Goal: Information Seeking & Learning: Check status

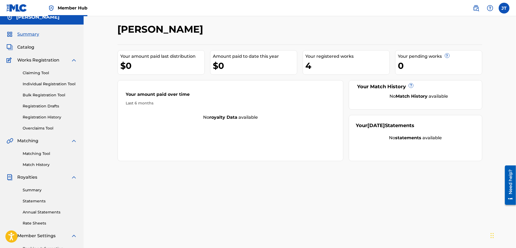
scroll to position [5, 0]
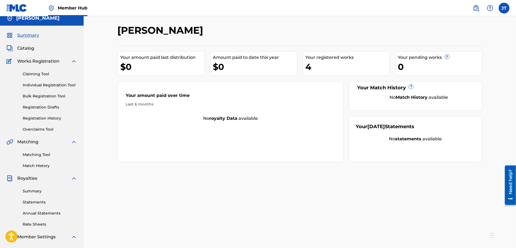
click at [34, 192] on link "Summary" at bounding box center [50, 191] width 55 height 6
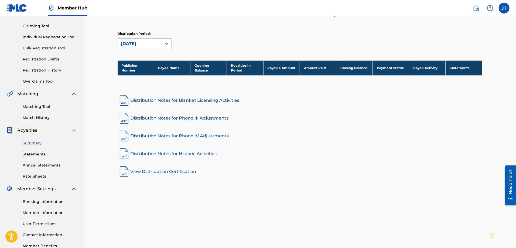
scroll to position [54, 0]
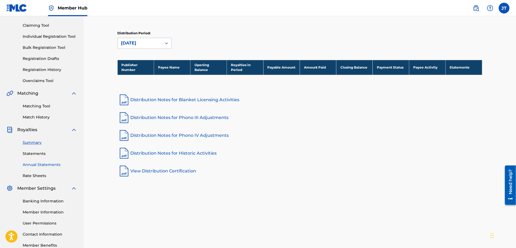
click at [35, 164] on link "Annual Statements" at bounding box center [50, 165] width 55 height 6
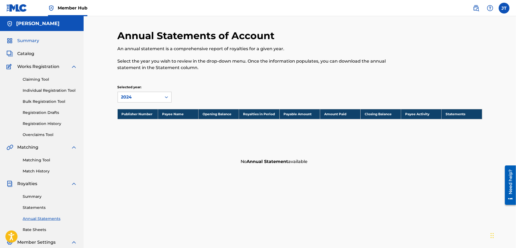
click at [31, 42] on span "Summary" at bounding box center [28, 41] width 22 height 6
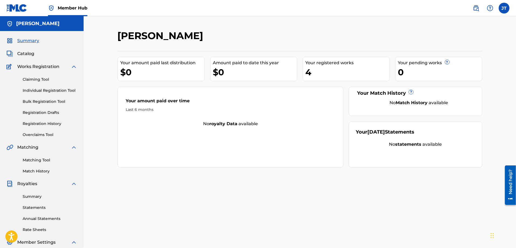
click at [77, 8] on span "Member Hub" at bounding box center [73, 8] width 30 height 6
click at [20, 52] on span "Catalog" at bounding box center [25, 53] width 17 height 6
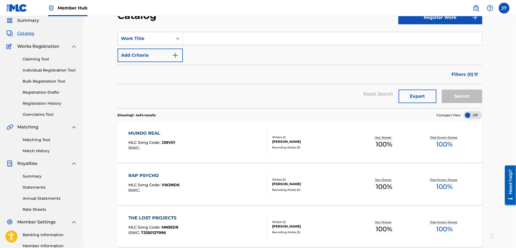
scroll to position [81, 0]
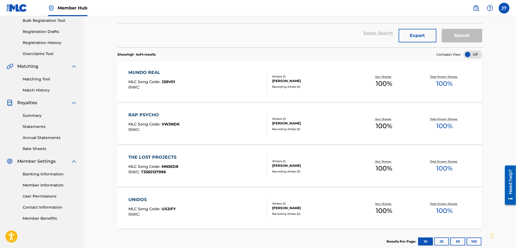
click at [443, 82] on span "100 %" at bounding box center [445, 84] width 16 height 10
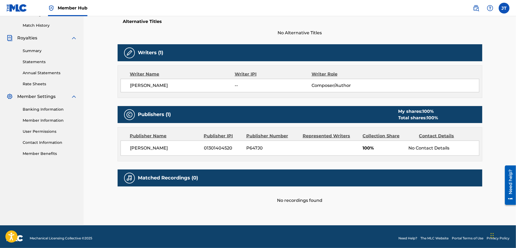
scroll to position [148, 0]
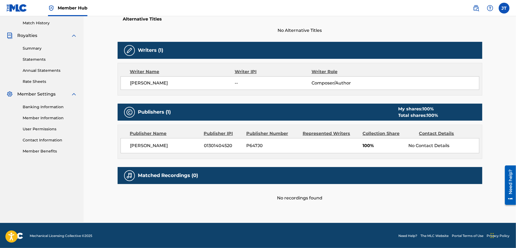
click at [398, 106] on div "My shares: 100 % Total shares: 100 %" at bounding box center [418, 112] width 51 height 13
drag, startPoint x: 402, startPoint y: 106, endPoint x: 439, endPoint y: 114, distance: 38.1
click at [439, 114] on div "My shares: 100 % Total shares: 100 %" at bounding box center [418, 112] width 51 height 13
copy div "My shares: 100 % Total shares: 100 %"
click at [101, 61] on div "< Back to results Edit Last Edited: [DATE] Source: The MLC MUNDO REAL Work Deta…" at bounding box center [300, 45] width 433 height 355
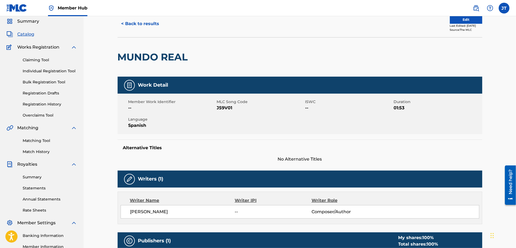
scroll to position [13, 0]
